Goal: Communication & Community: Answer question/provide support

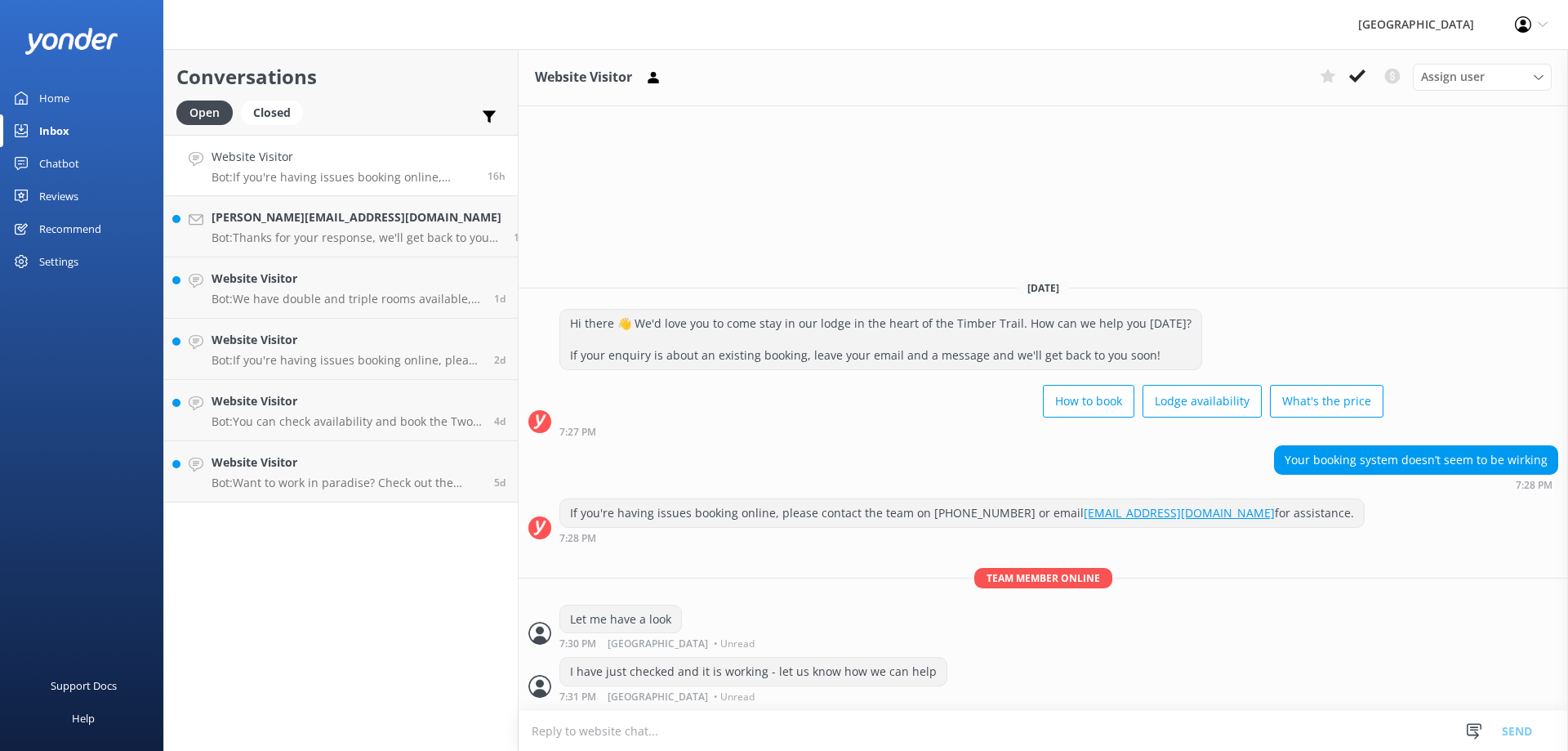
click at [268, 173] on p "Bot: If you're having issues booking online, please contact the team on [PHONE_…" at bounding box center [343, 176] width 264 height 14
click at [308, 236] on p "Bot: Thanks for your response, we'll get back to you as soon as we can during o…" at bounding box center [357, 237] width 290 height 14
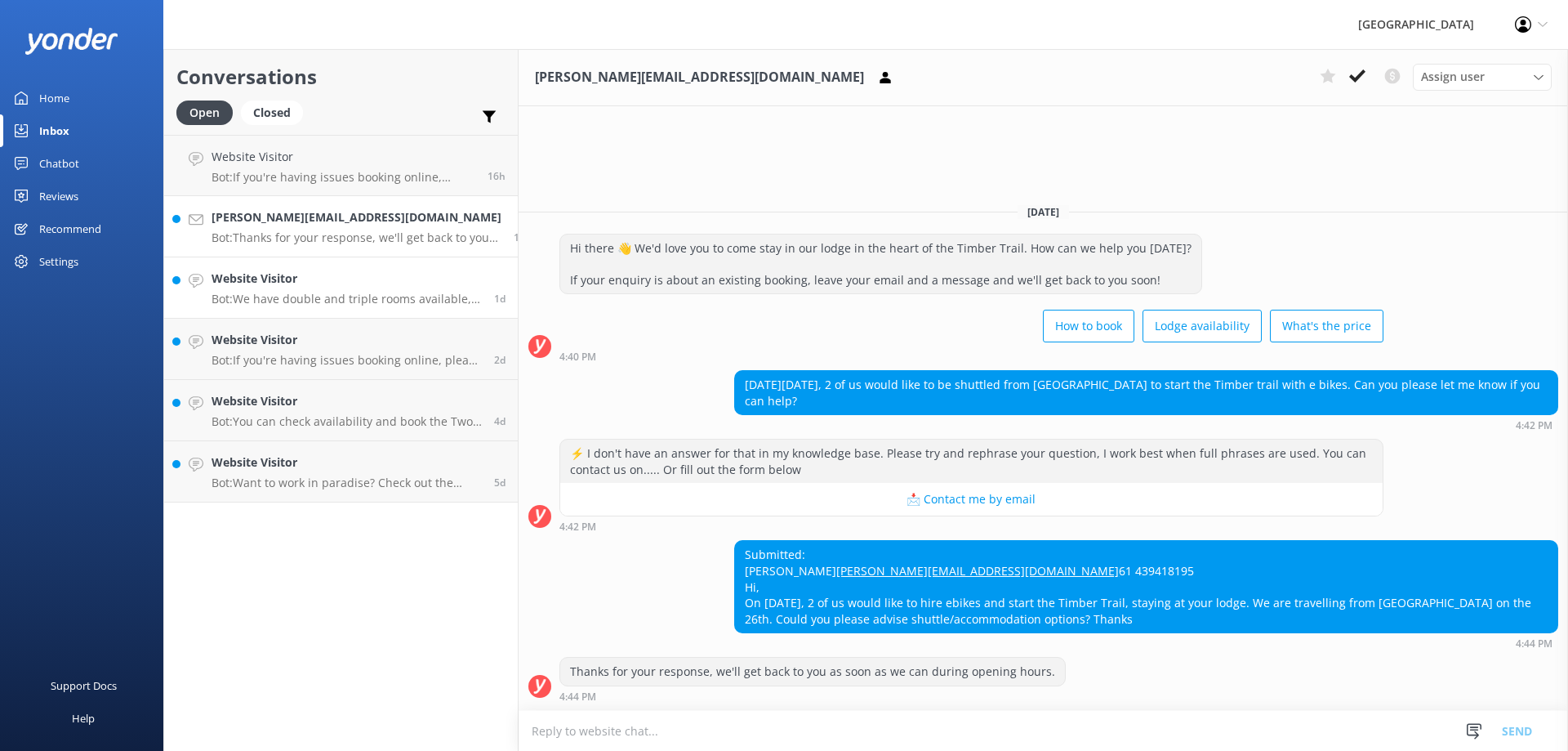
click at [290, 280] on h4 "Website Visitor" at bounding box center [347, 278] width 270 height 18
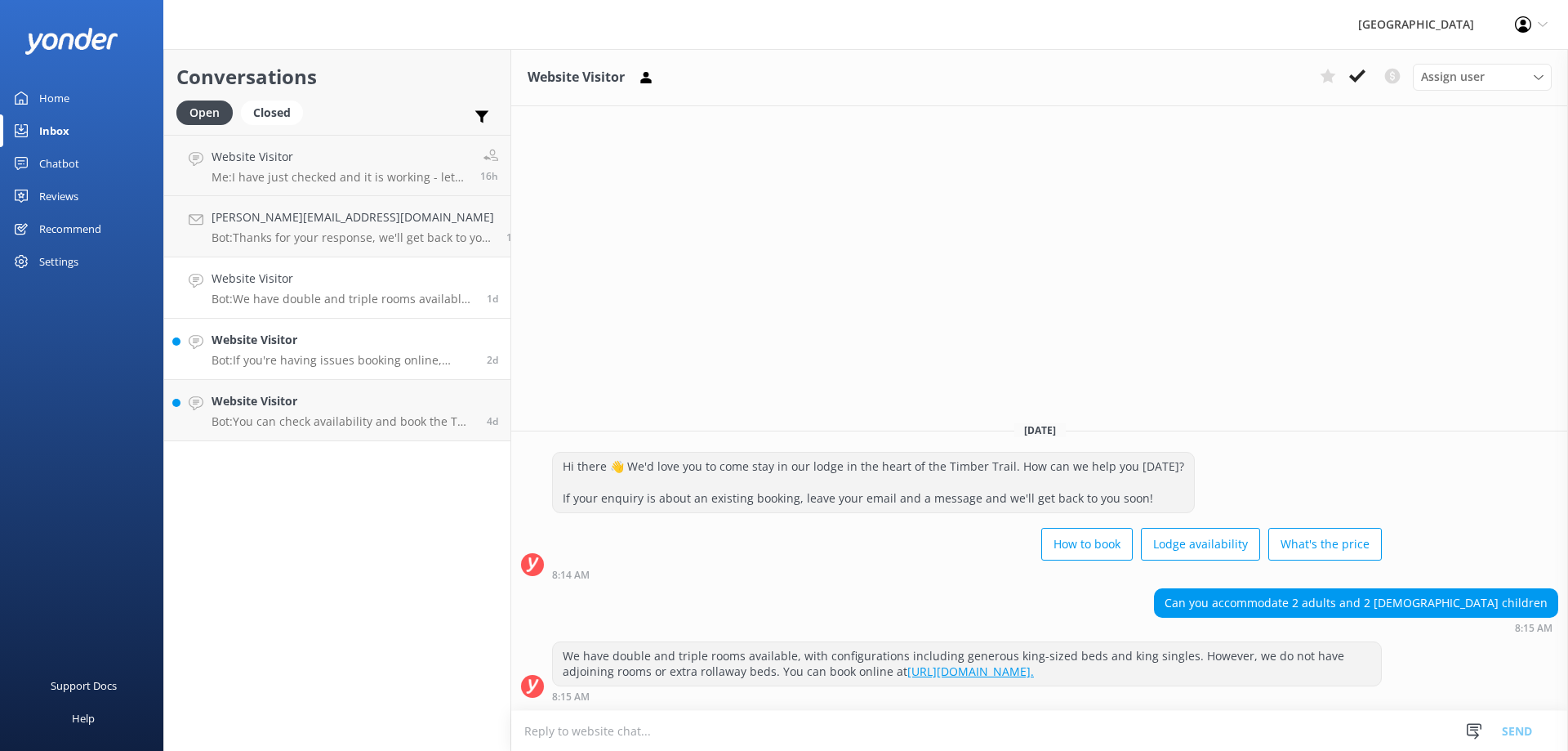
click at [284, 341] on h4 "Website Visitor" at bounding box center [343, 340] width 263 height 18
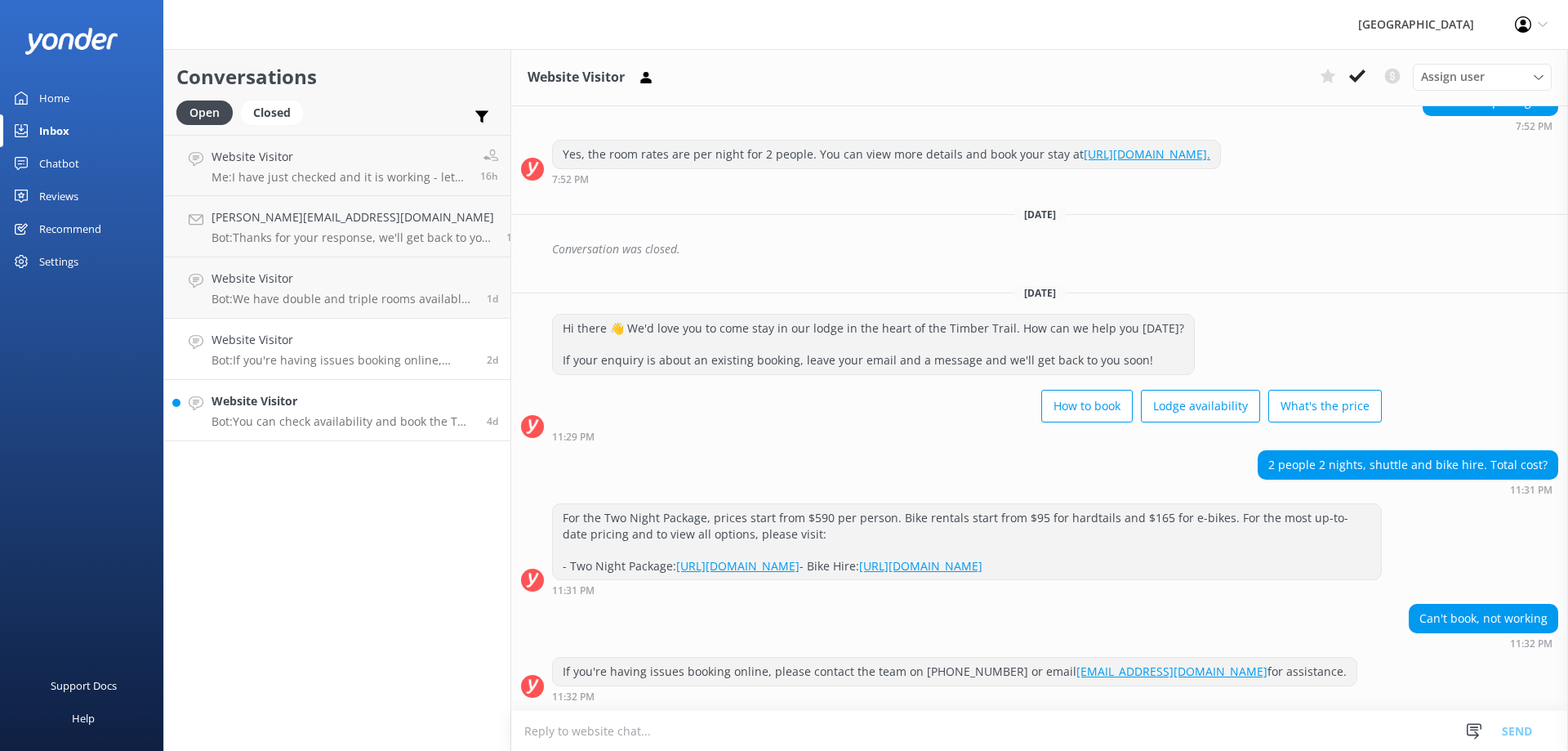
scroll to position [336, 0]
click at [277, 402] on h4 "Website Visitor" at bounding box center [343, 401] width 263 height 18
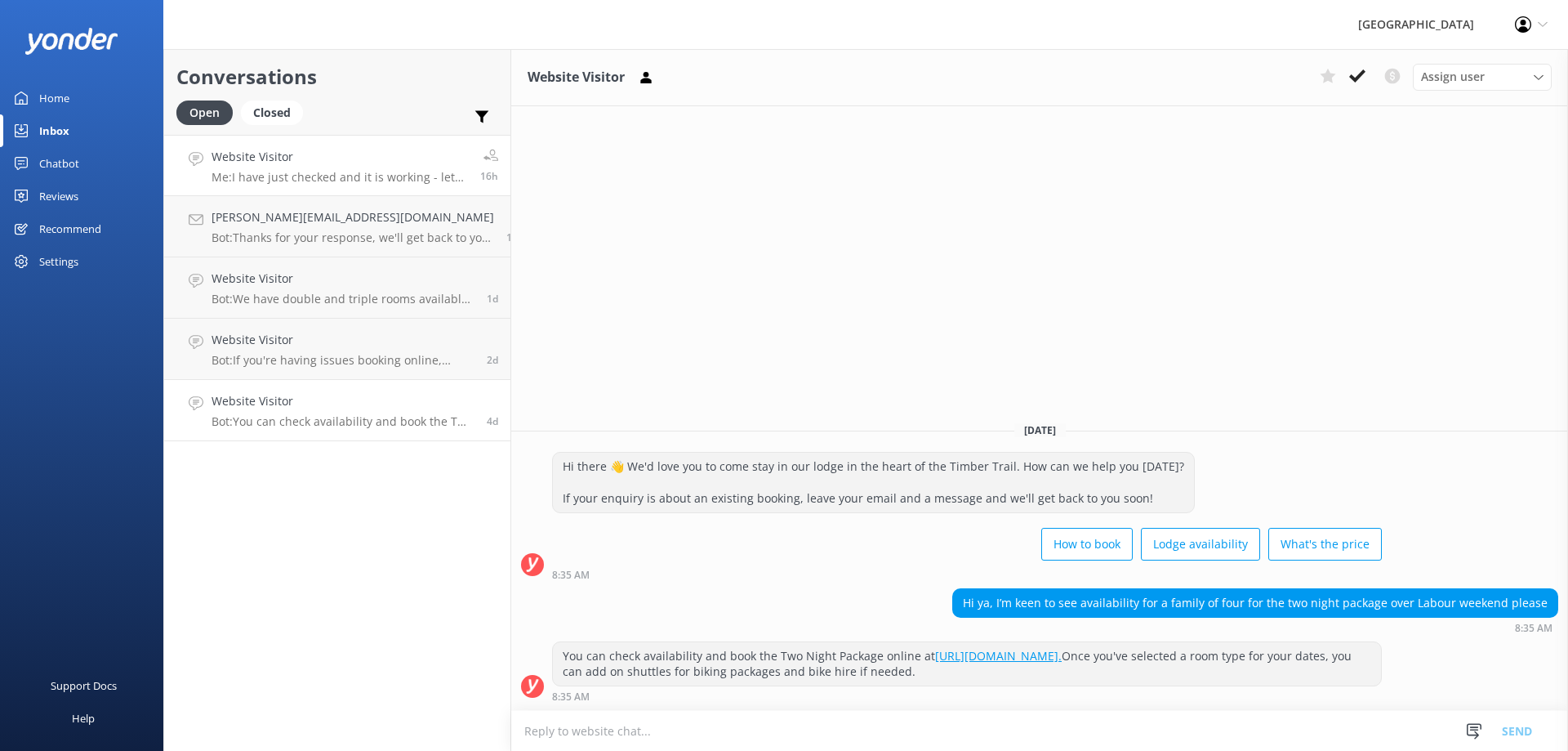
click at [300, 169] on div "Website Visitor Me: I have just checked and it is working - let us know how we …" at bounding box center [339, 165] width 256 height 35
